Goal: Task Accomplishment & Management: Complete application form

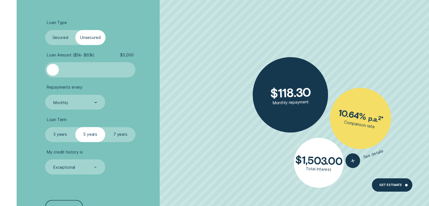
scroll to position [890, 0]
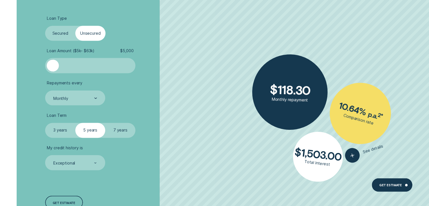
click at [63, 33] on label "Secured" at bounding box center [60, 33] width 30 height 15
click at [45, 26] on input "Secured" at bounding box center [45, 26] width 0 height 0
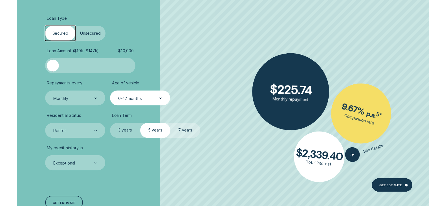
click at [131, 96] on div "0-12 months" at bounding box center [129, 98] width 23 height 5
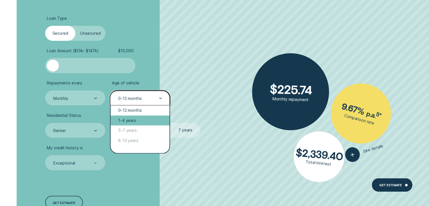
click at [128, 120] on div "1-4 years" at bounding box center [140, 120] width 59 height 10
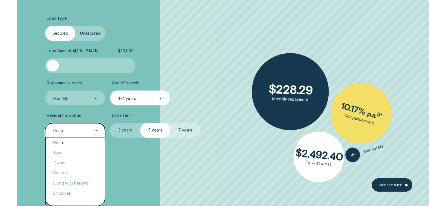
click at [81, 128] on div "Renter" at bounding box center [75, 130] width 44 height 6
click at [70, 153] on div "Buyer" at bounding box center [75, 153] width 59 height 10
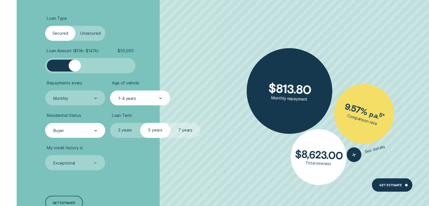
drag, startPoint x: 55, startPoint y: 64, endPoint x: 74, endPoint y: 65, distance: 19.2
click at [74, 65] on div at bounding box center [75, 65] width 12 height 12
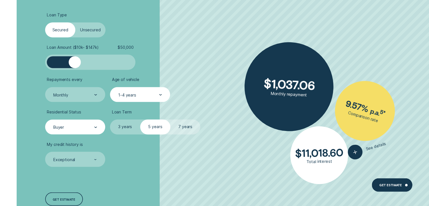
scroll to position [897, 0]
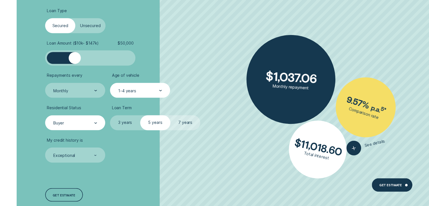
click at [140, 92] on div "1-4 years" at bounding box center [140, 91] width 44 height 6
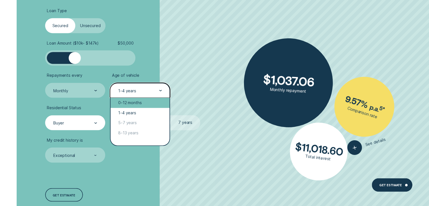
click at [131, 103] on div "0-12 months" at bounding box center [140, 103] width 59 height 10
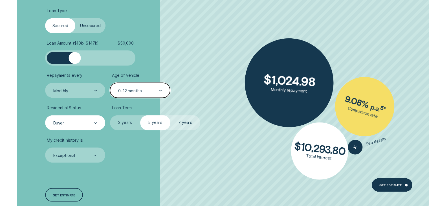
click at [148, 90] on div "0-12 months" at bounding box center [140, 91] width 44 height 6
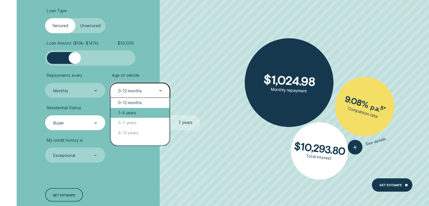
click at [133, 113] on div "1-4 years" at bounding box center [140, 113] width 59 height 10
